Goal: Obtain resource: Obtain resource

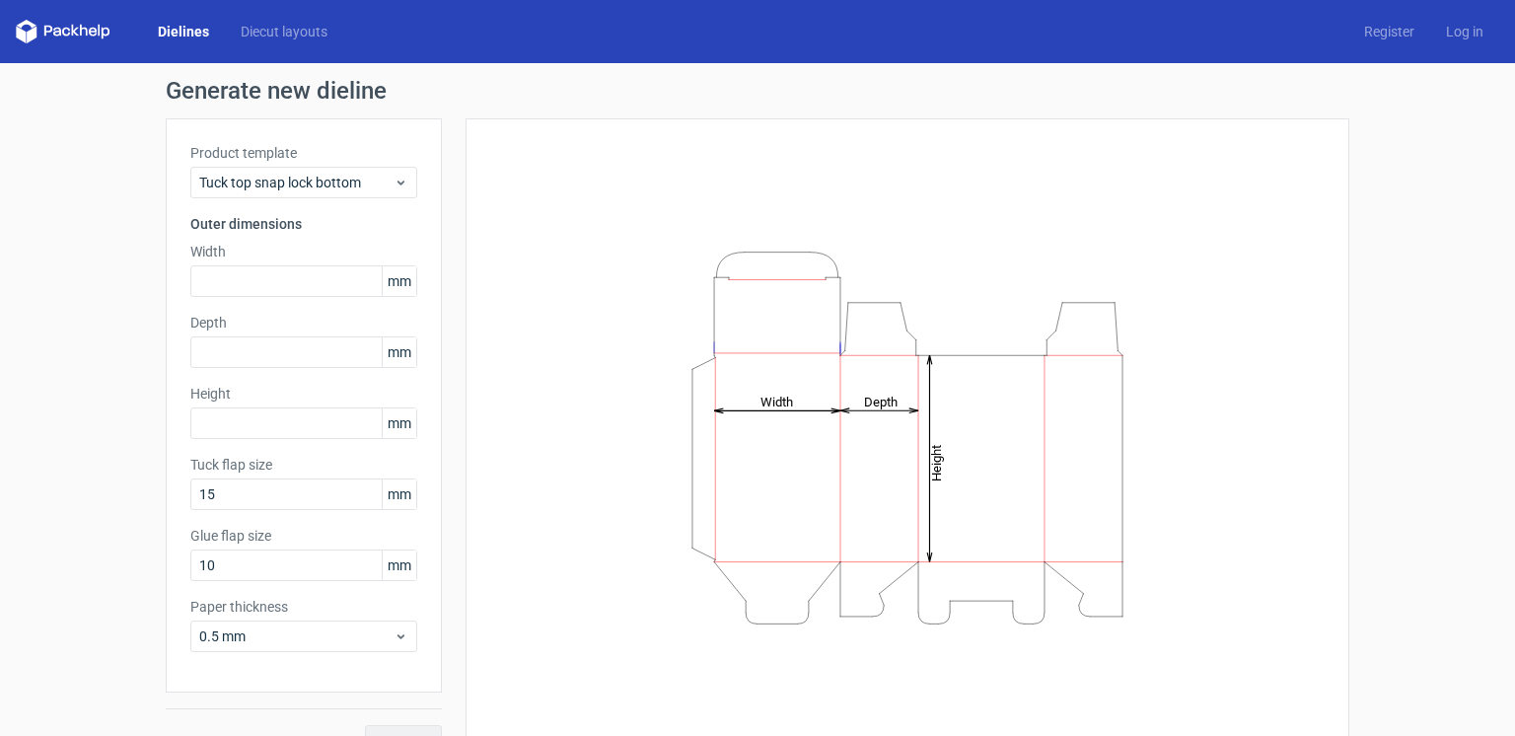
click at [181, 26] on link "Dielines" at bounding box center [183, 32] width 83 height 20
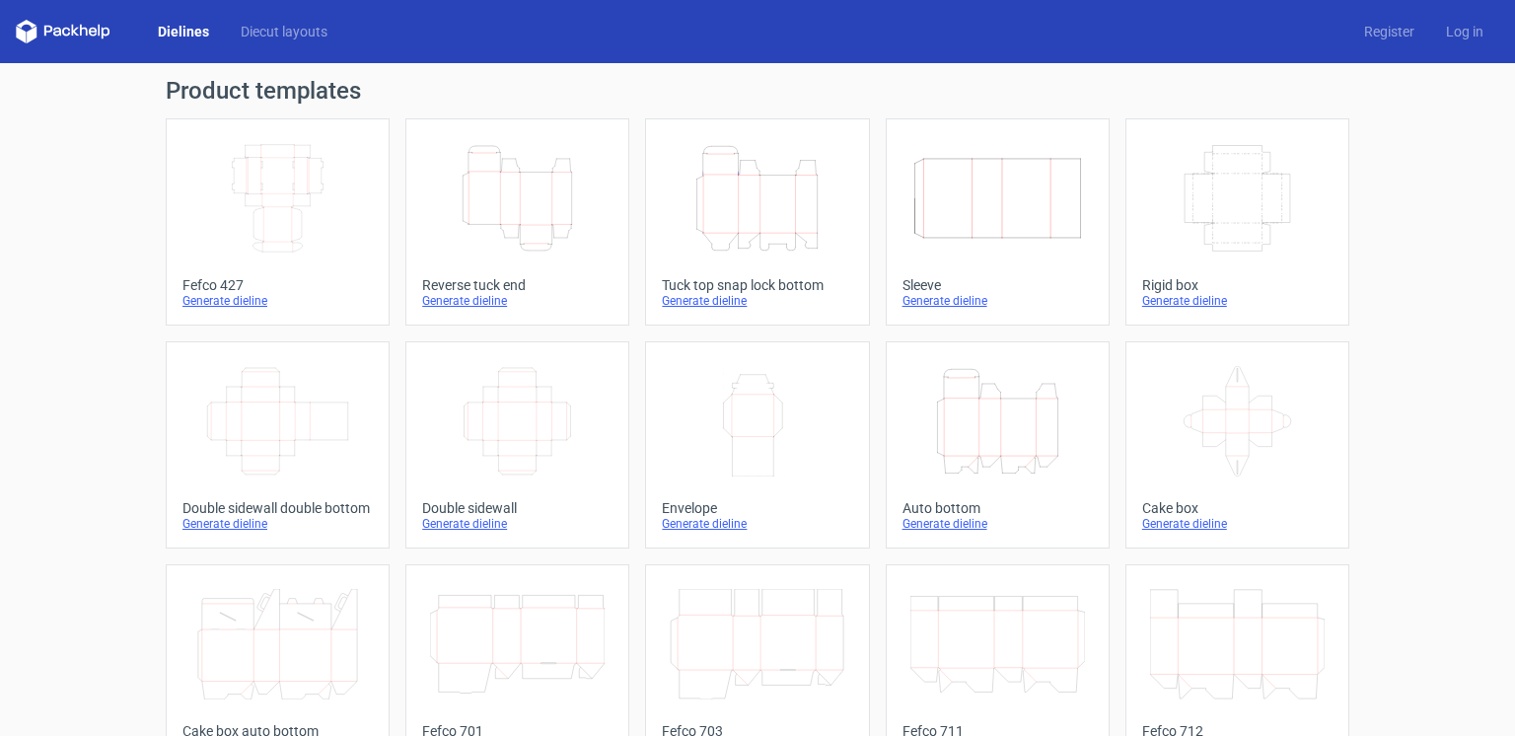
click at [942, 456] on icon "Height Depth Width" at bounding box center [998, 421] width 175 height 110
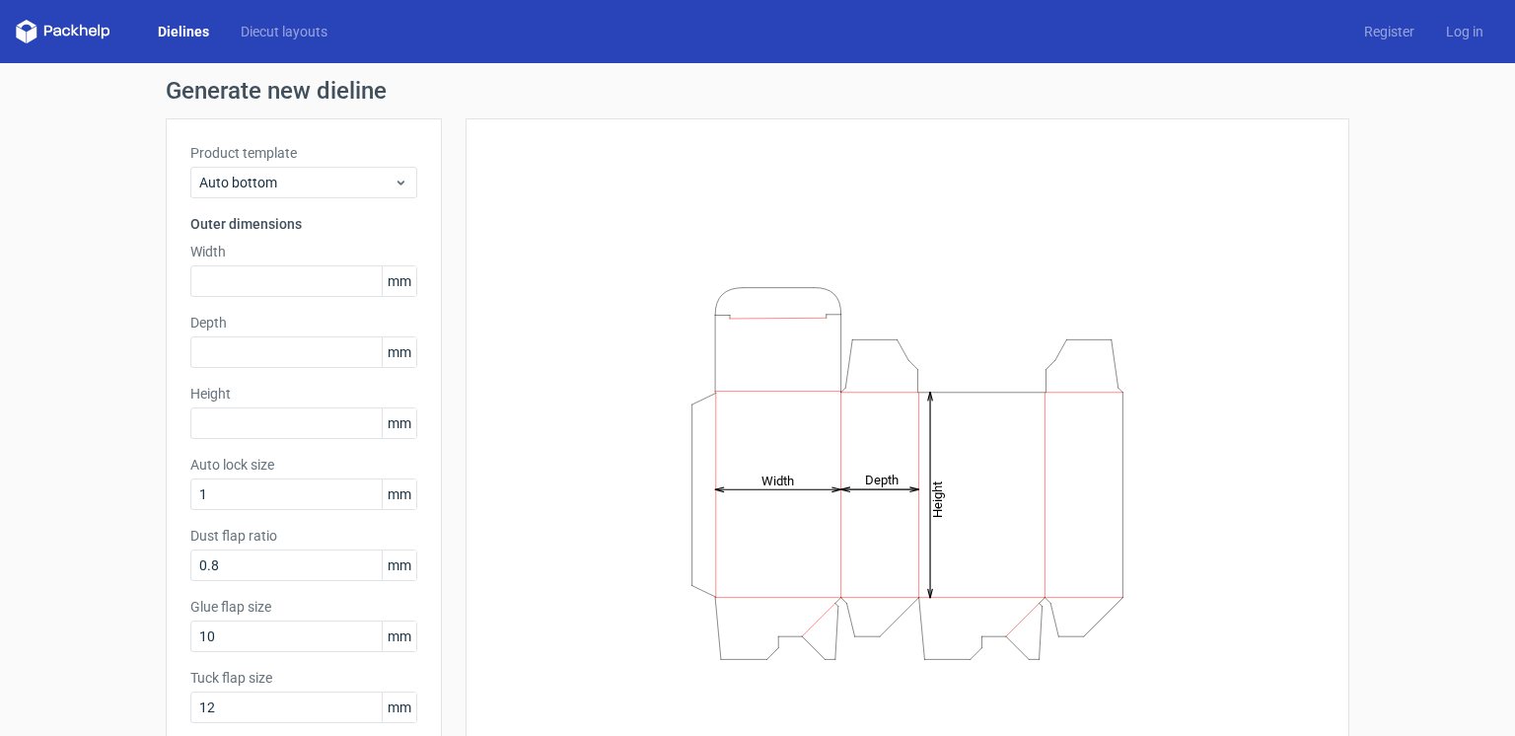
click at [185, 32] on link "Dielines" at bounding box center [183, 32] width 83 height 20
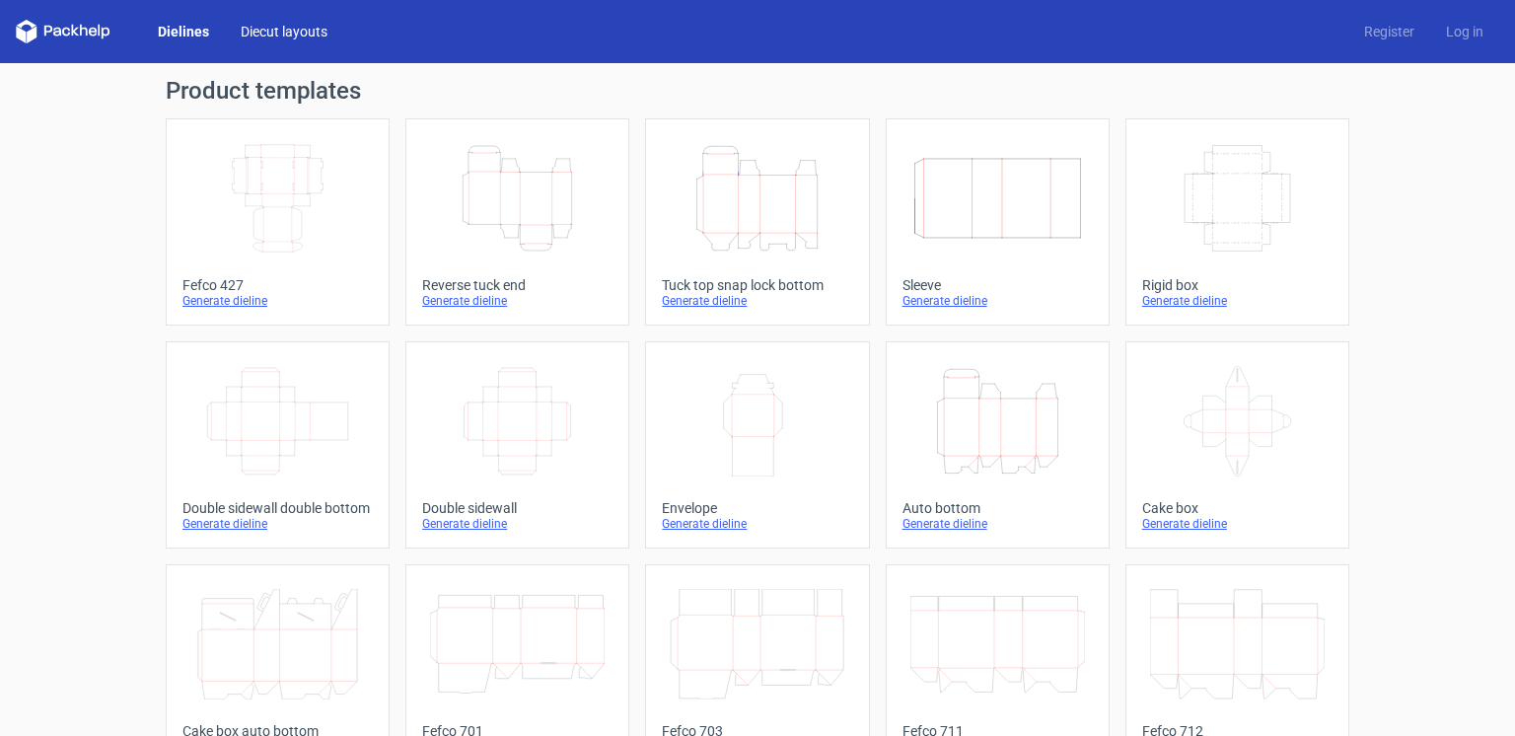
click at [283, 34] on link "Diecut layouts" at bounding box center [284, 32] width 118 height 20
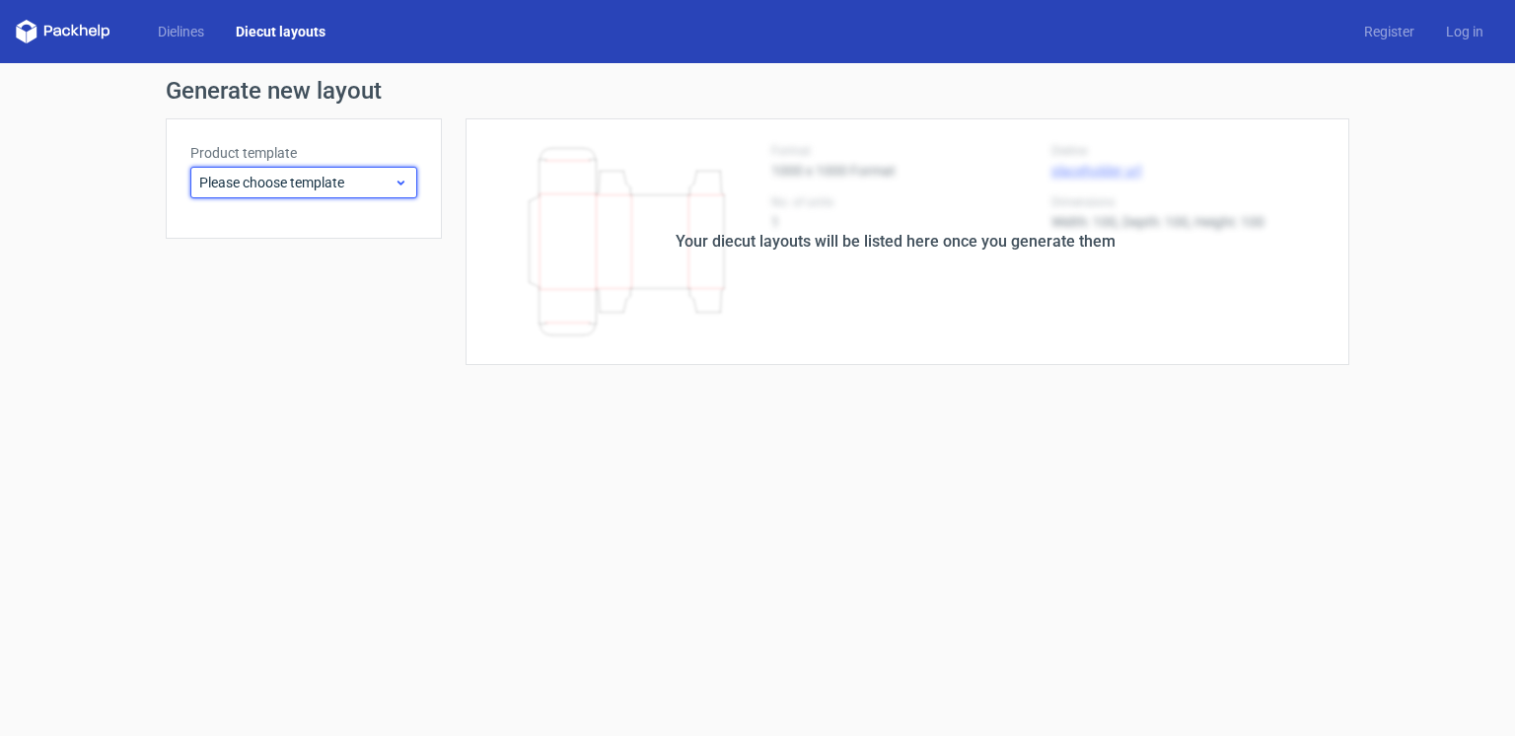
click at [311, 183] on span "Please choose template" at bounding box center [296, 183] width 194 height 20
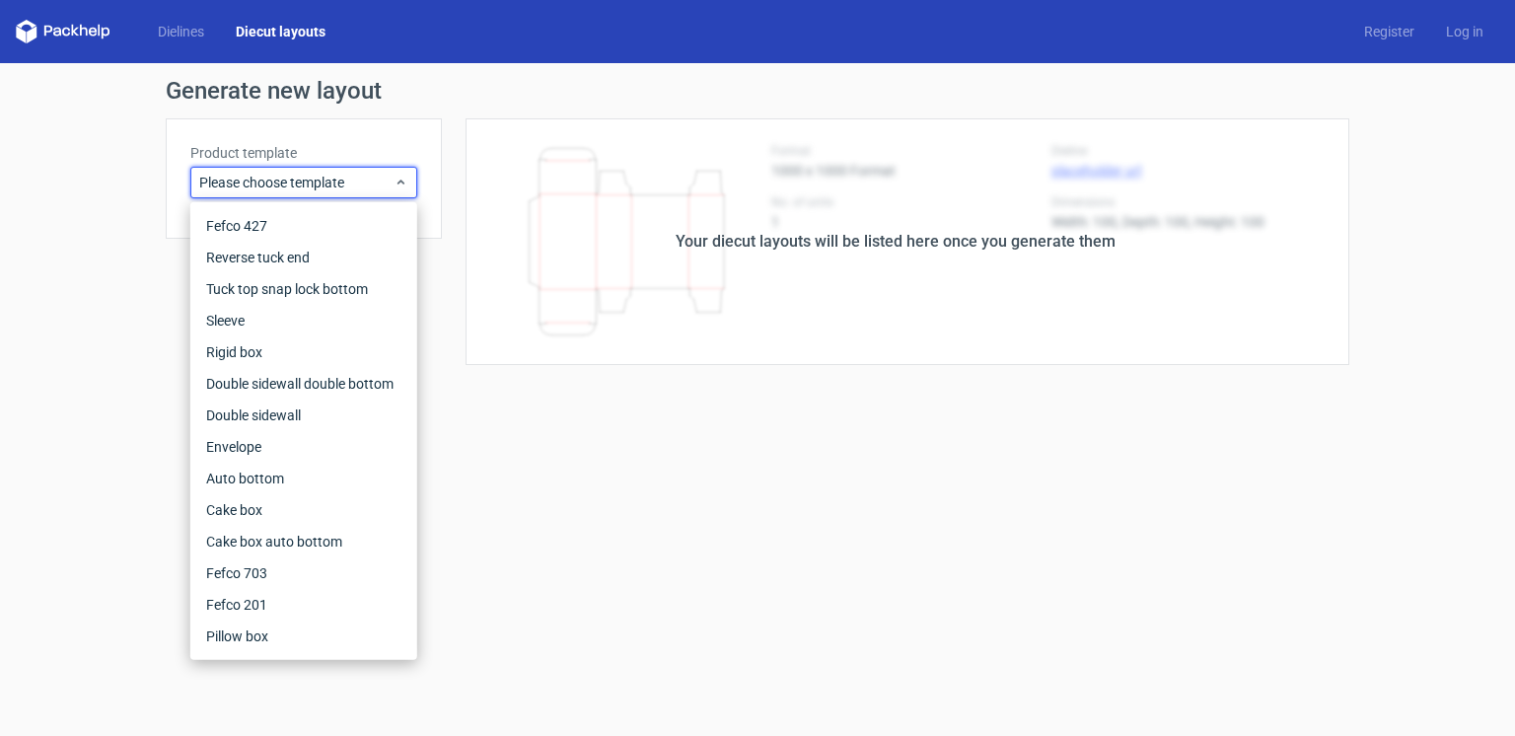
click at [563, 456] on form "Generate new layout Product template Please choose template Your diecut layouts…" at bounding box center [757, 399] width 1515 height 673
